Goal: Information Seeking & Learning: Learn about a topic

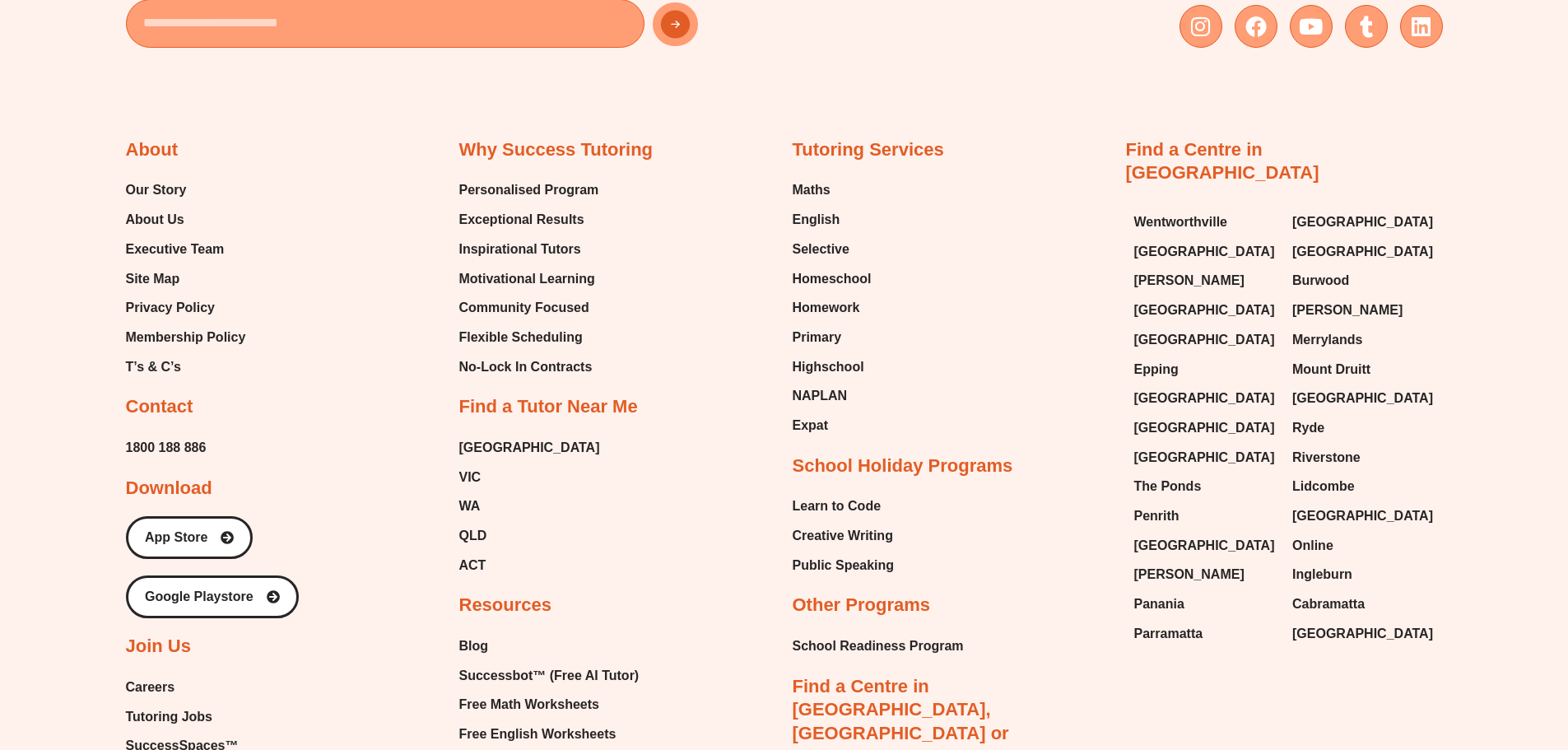
scroll to position [7042, 0]
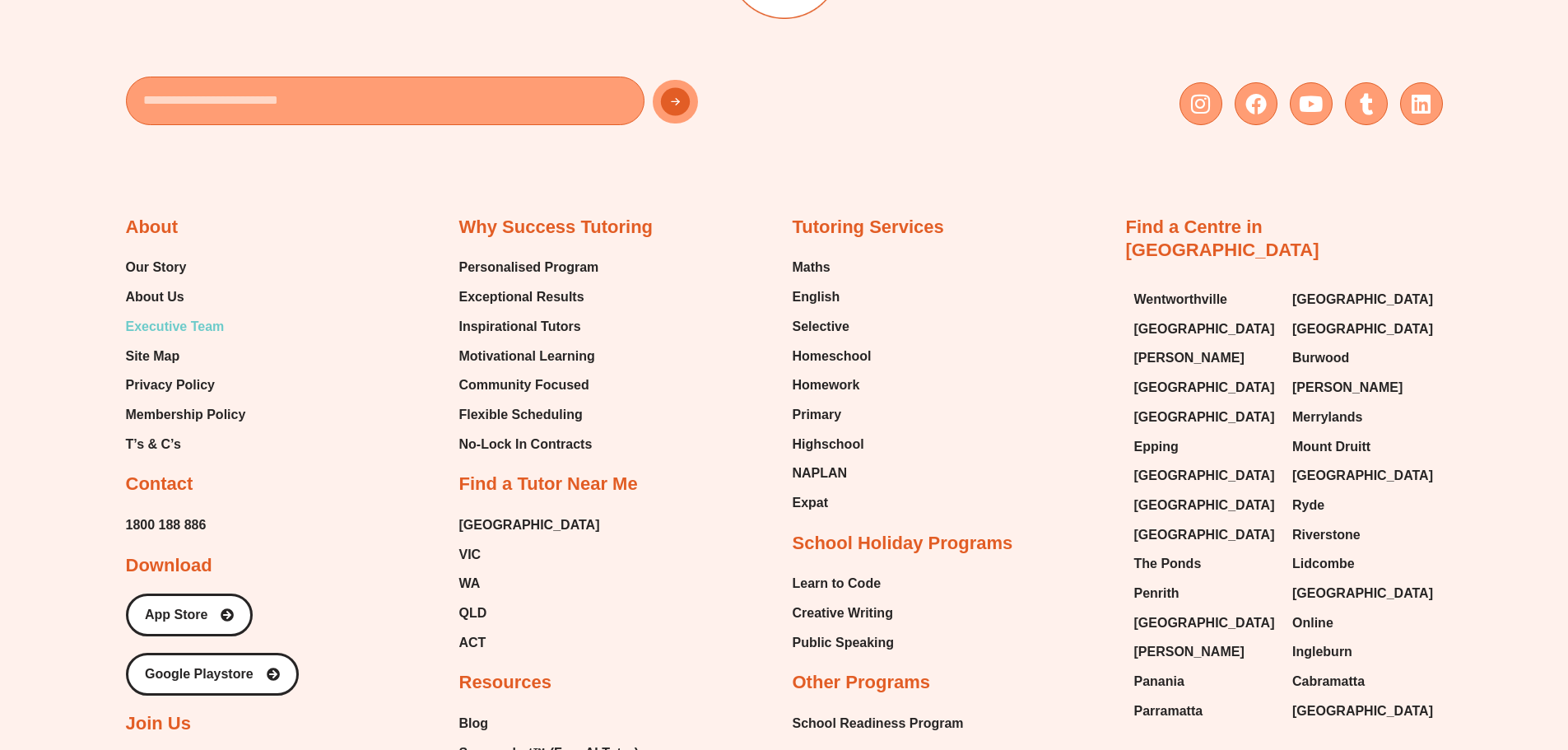
click at [172, 315] on span "Executive Team" at bounding box center [176, 327] width 99 height 25
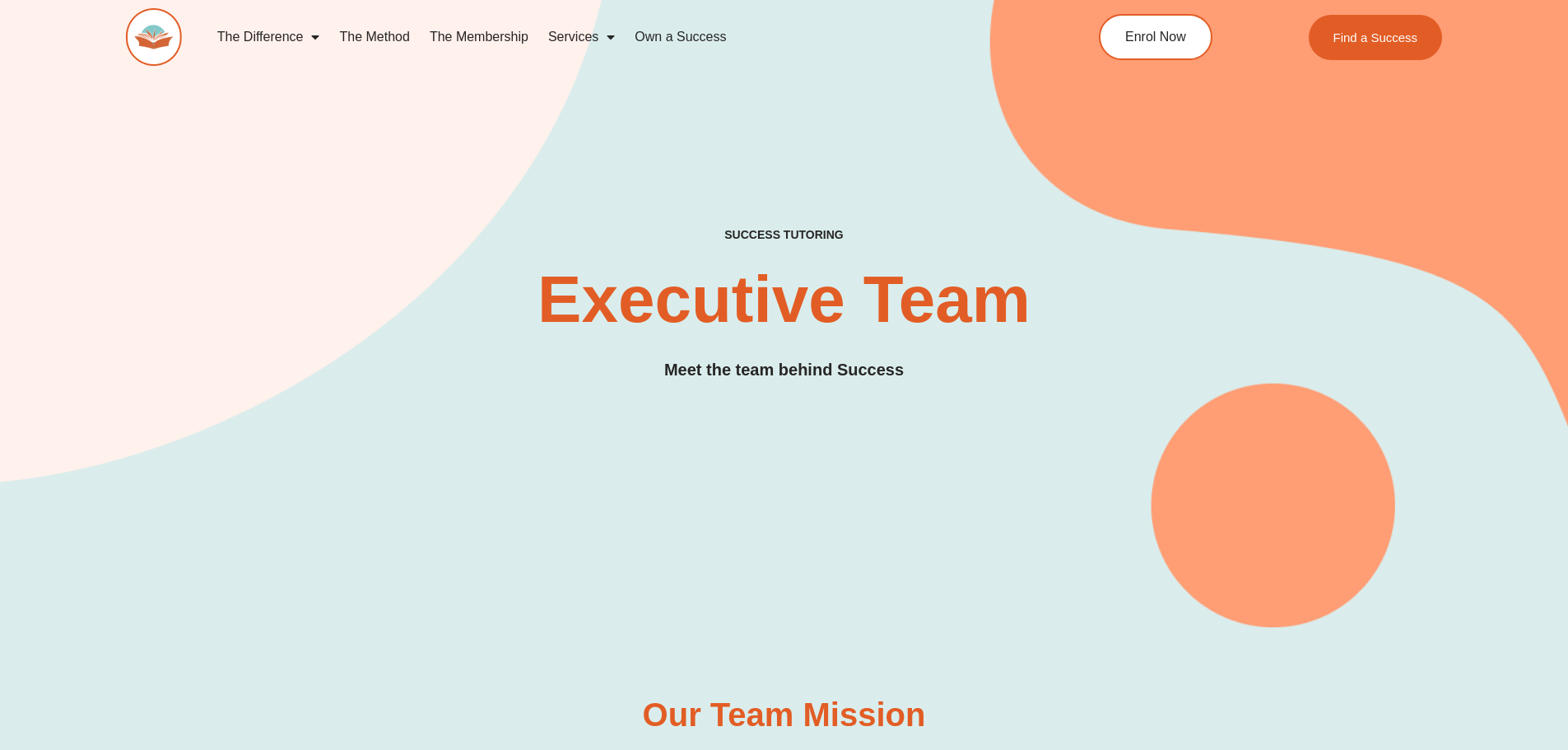
click at [459, 27] on link "The Membership" at bounding box center [479, 37] width 118 height 38
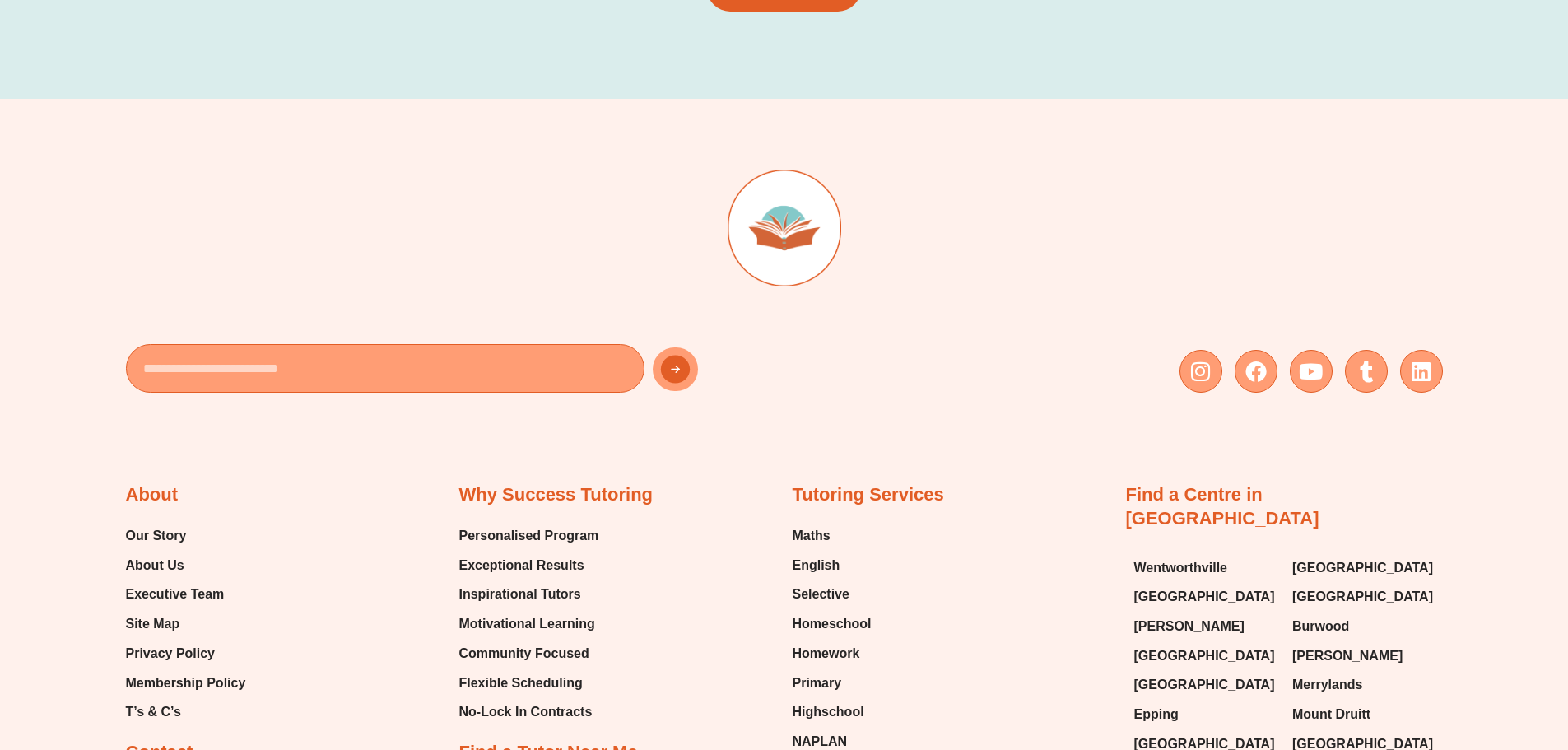
scroll to position [4004, 0]
